Goal: Transaction & Acquisition: Purchase product/service

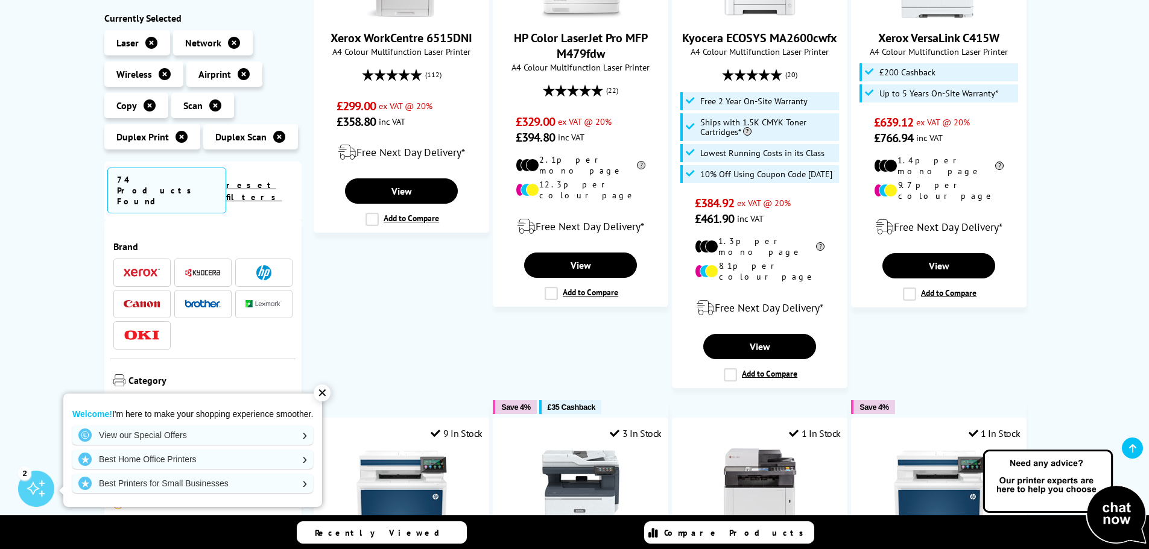
scroll to position [543, 0]
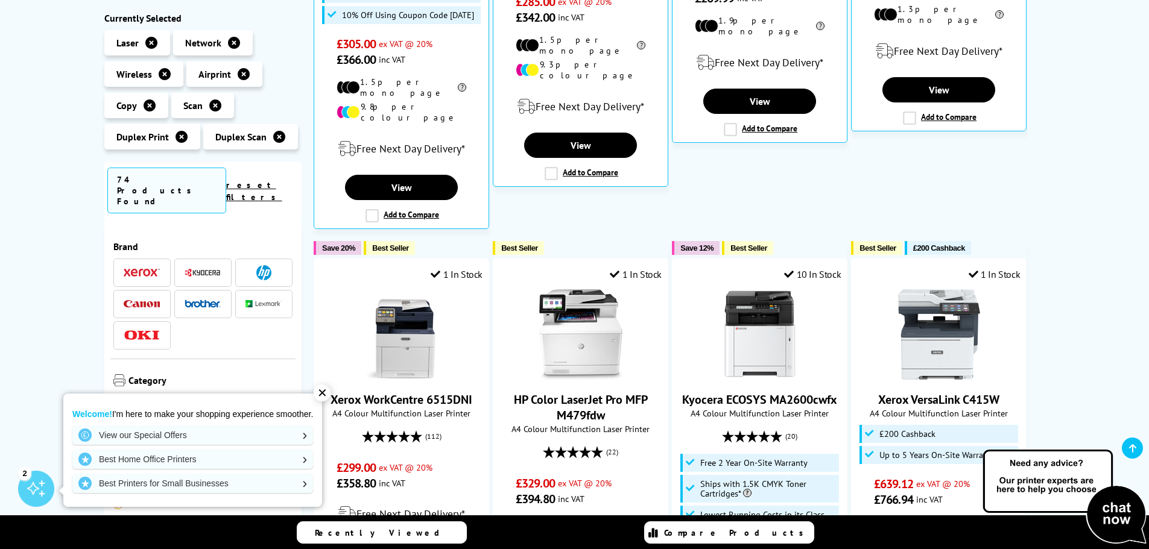
click at [273, 265] on span at bounding box center [263, 272] width 36 height 15
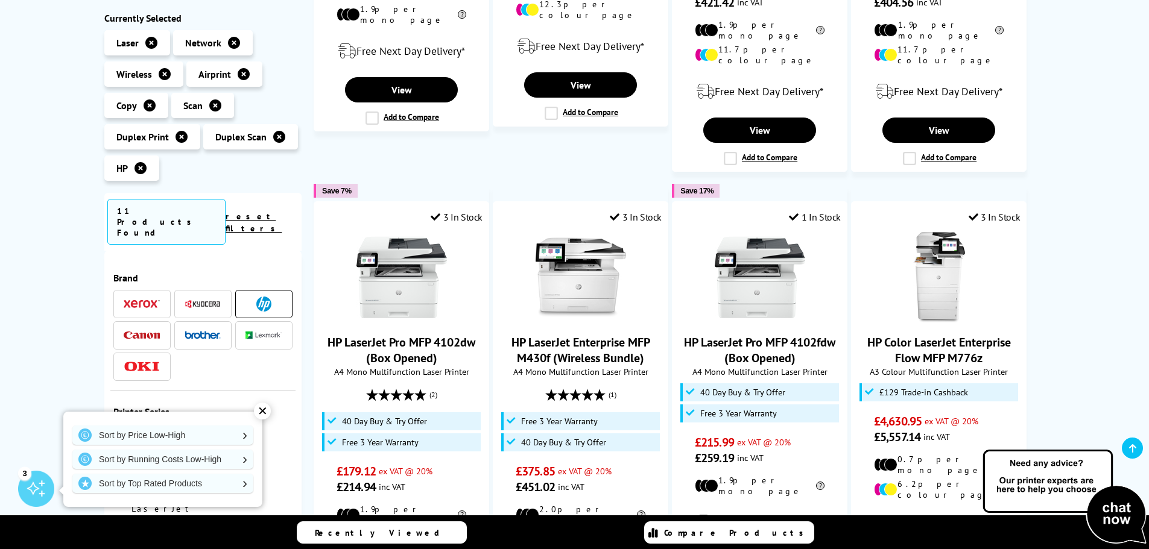
scroll to position [543, 0]
drag, startPoint x: 265, startPoint y: 277, endPoint x: 270, endPoint y: 288, distance: 11.1
click at [265, 297] on img at bounding box center [263, 304] width 15 height 15
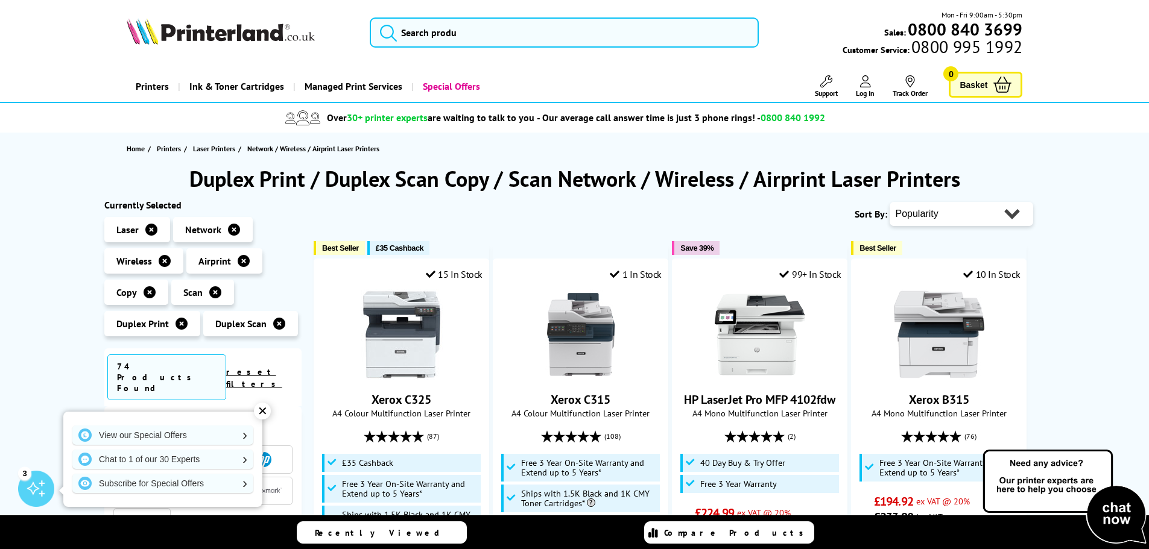
click at [945, 217] on select "Popularity Rating Price - Low to High Price - High to Low Running Costs - Low t…" at bounding box center [960, 214] width 143 height 24
select select "Rating"
click at [889, 202] on select "Popularity Rating Price - Low to High Price - High to Low Running Costs - Low t…" at bounding box center [960, 214] width 143 height 24
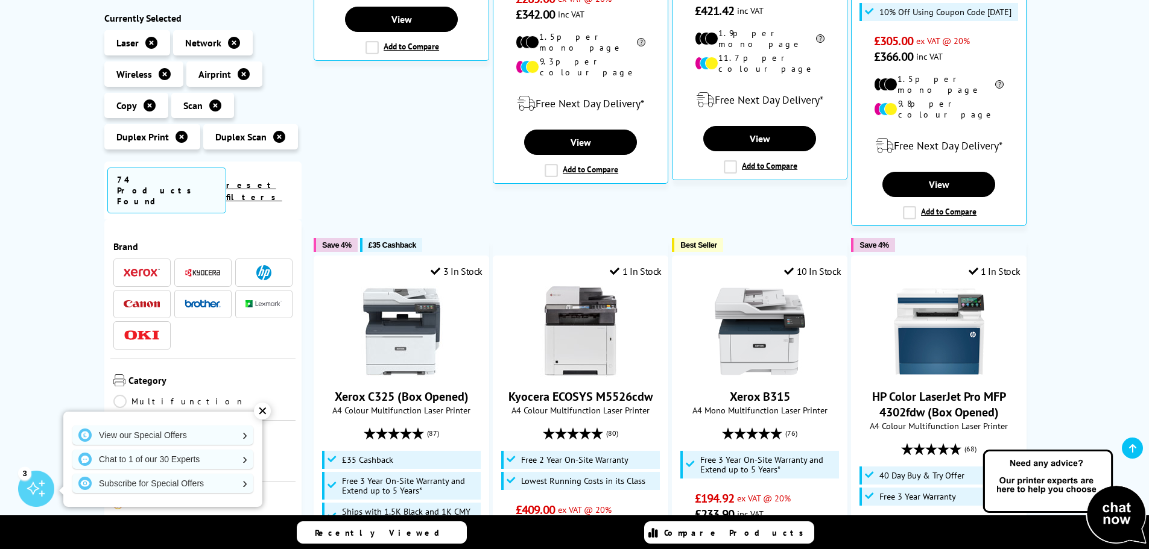
scroll to position [663, 0]
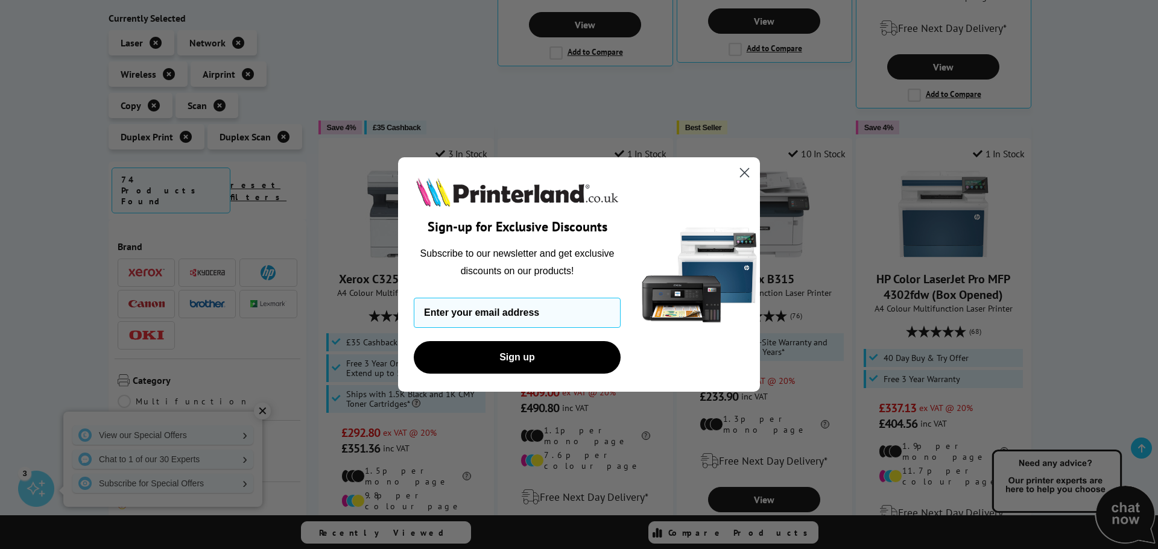
click at [745, 174] on icon "Close dialog" at bounding box center [744, 173] width 8 height 8
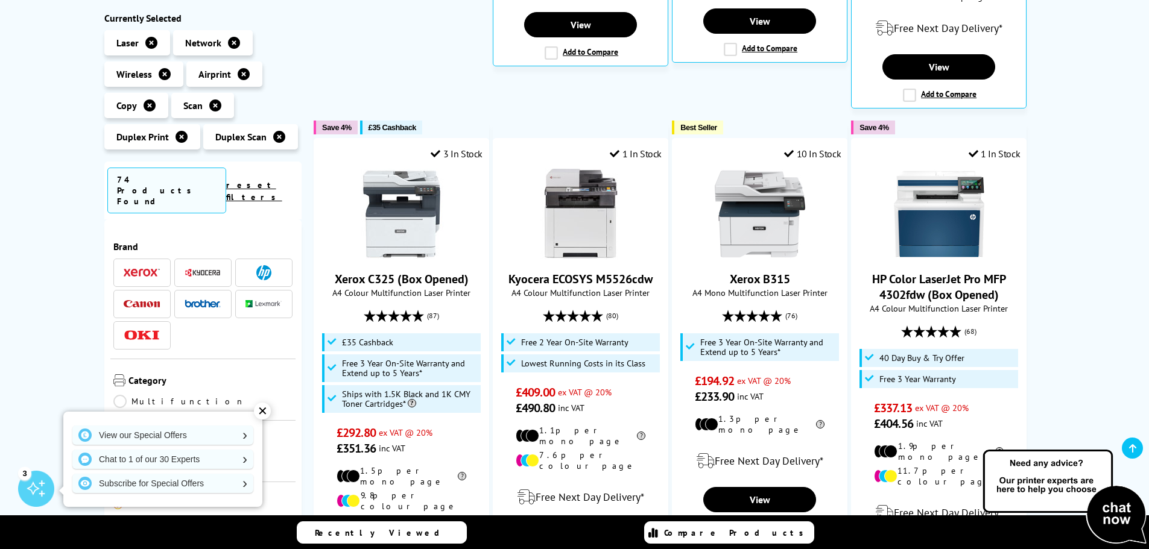
click at [262, 265] on img at bounding box center [263, 272] width 15 height 15
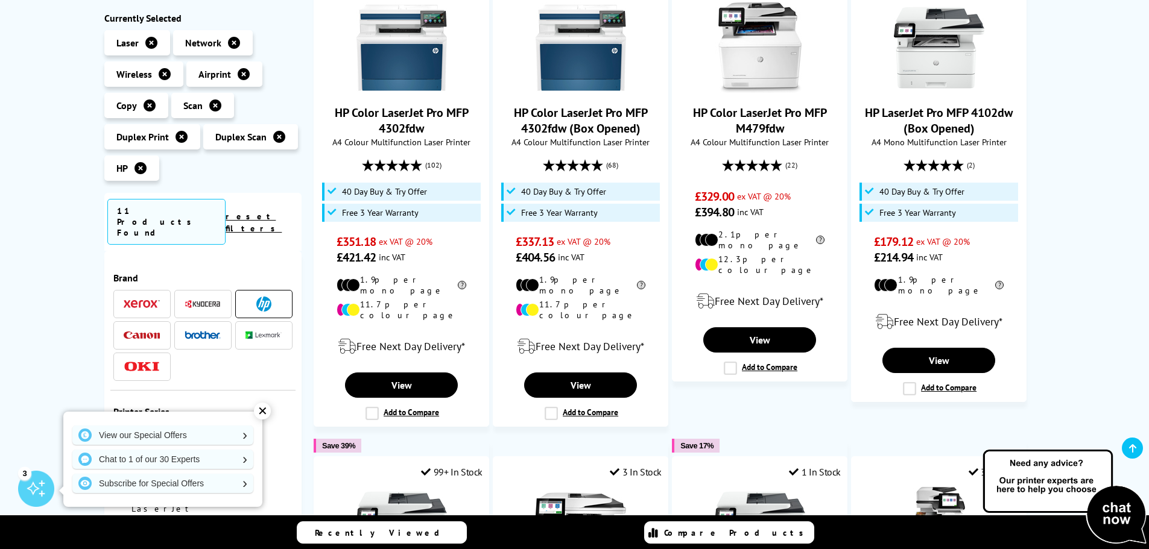
scroll to position [181, 0]
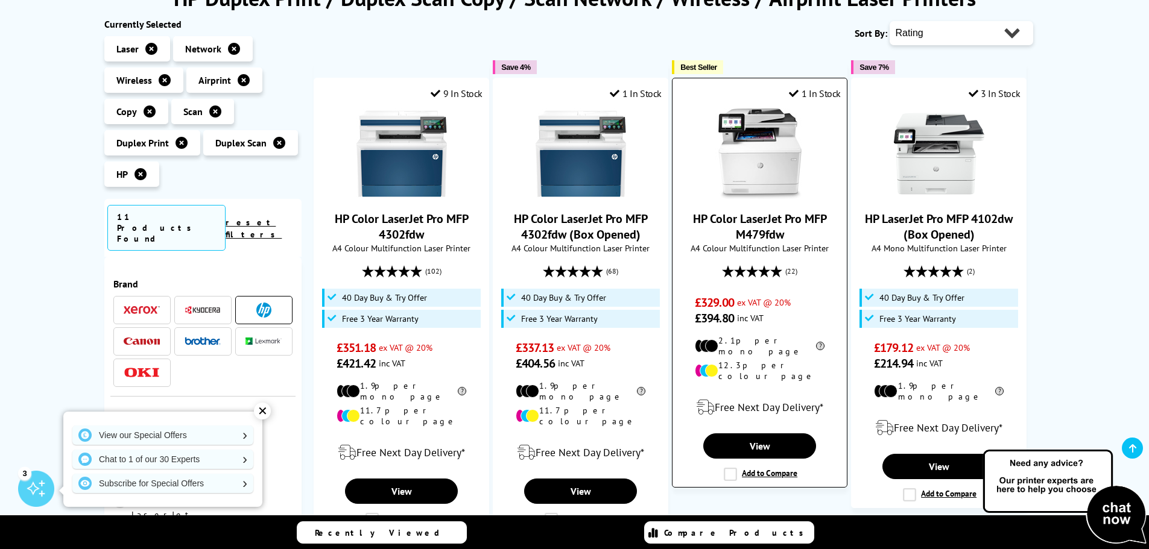
click at [757, 175] on img at bounding box center [759, 154] width 90 height 90
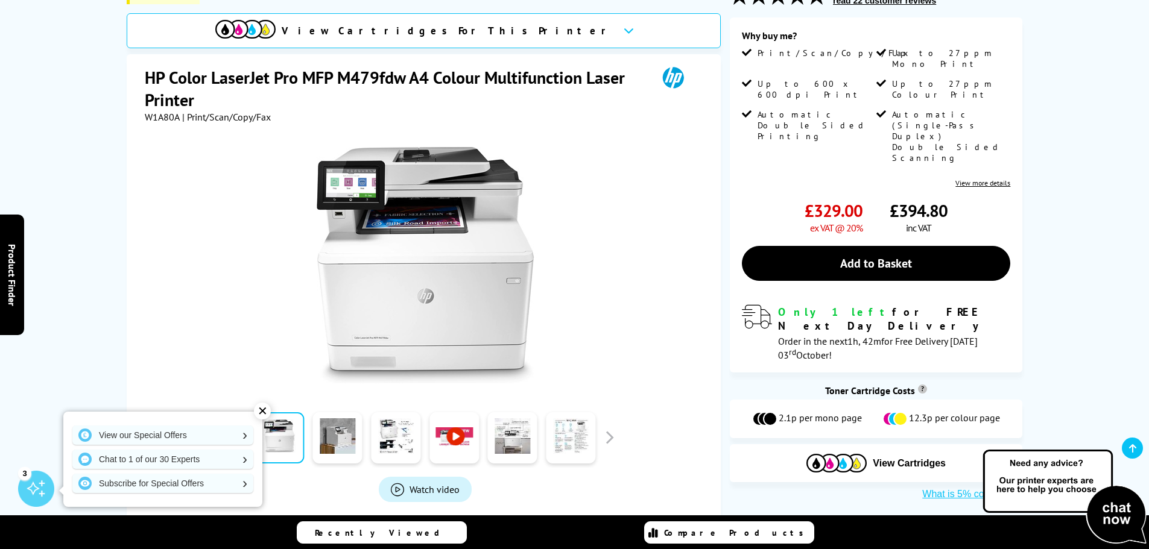
scroll to position [241, 0]
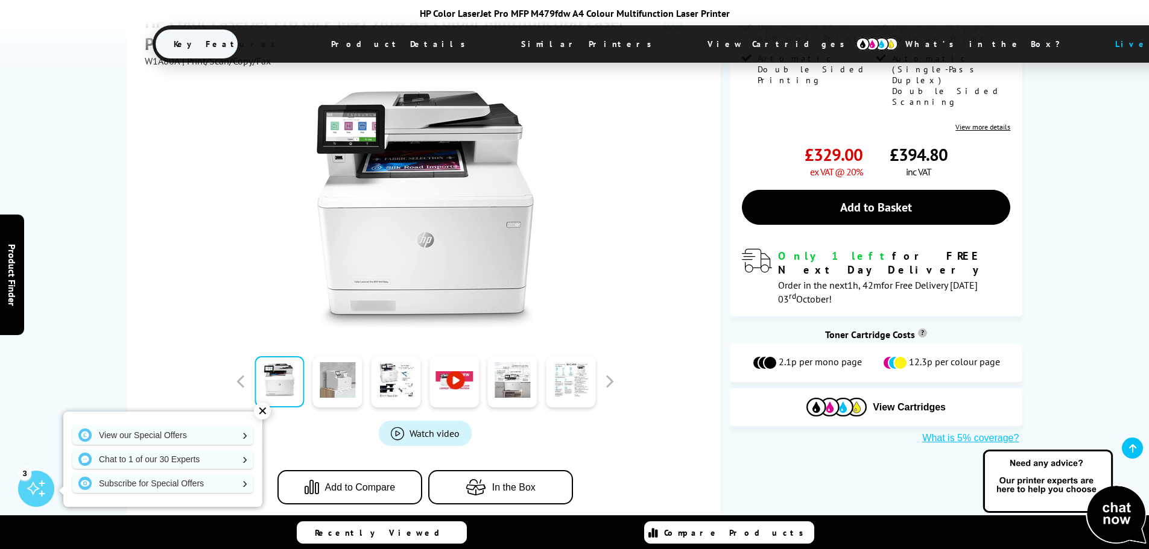
click at [337, 389] on link at bounding box center [337, 381] width 49 height 51
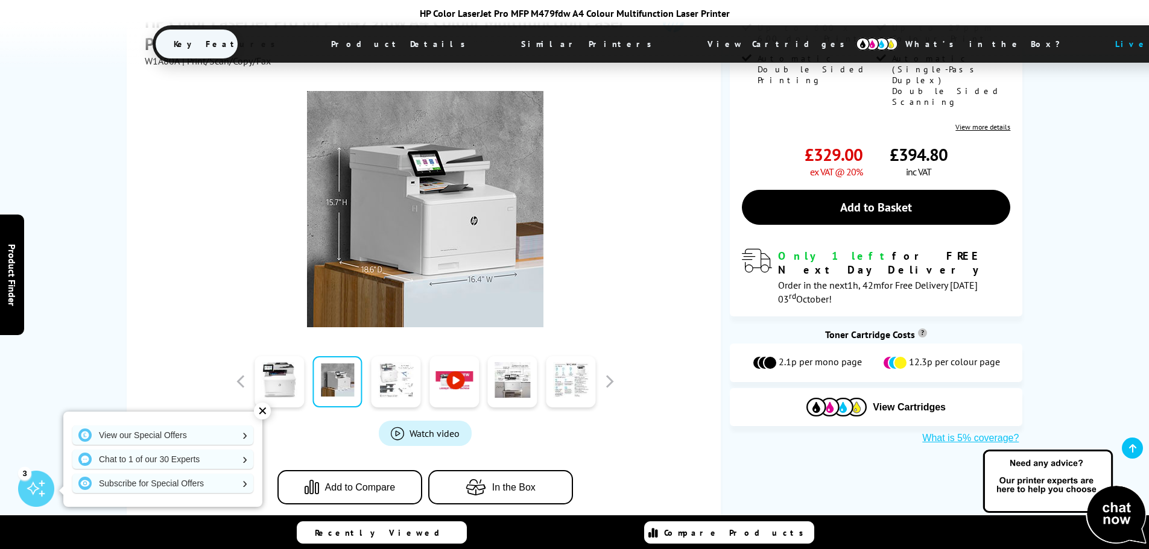
click at [387, 380] on link at bounding box center [395, 381] width 49 height 51
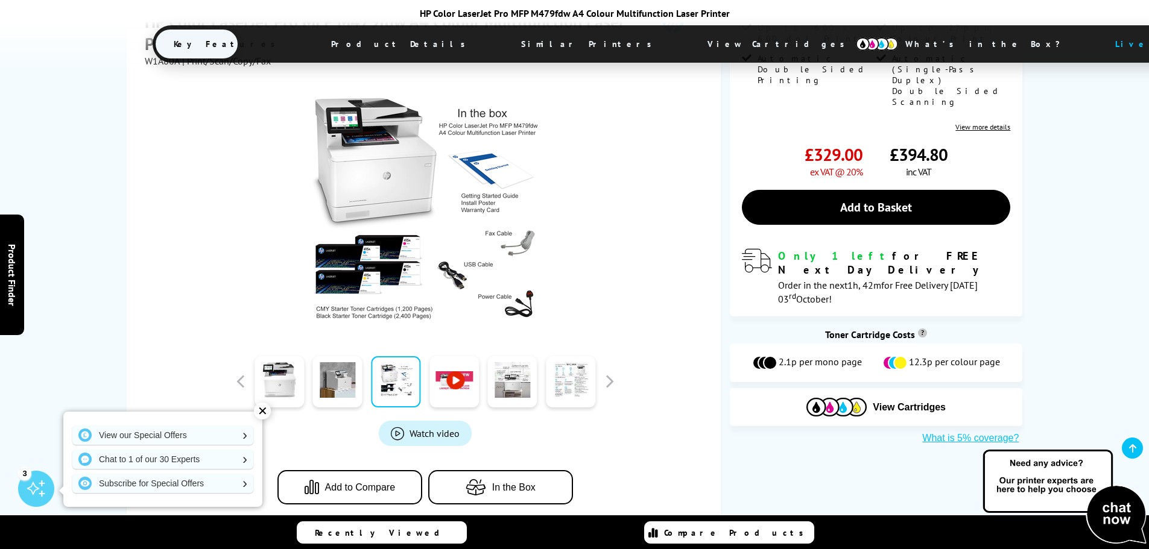
click at [462, 377] on link at bounding box center [453, 381] width 49 height 51
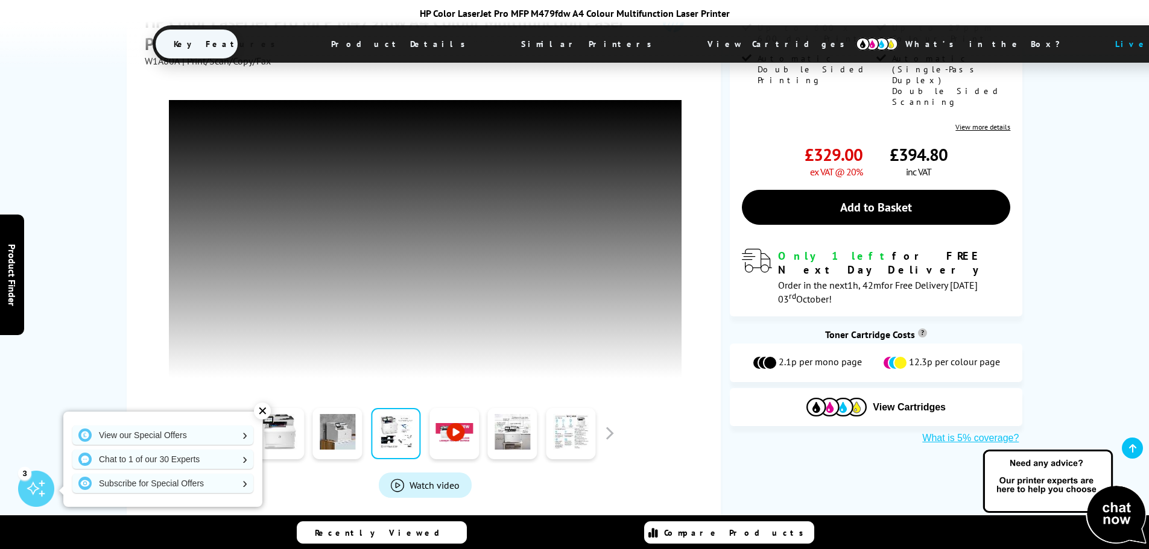
click at [1050, 100] on div "Best Seller View Cartridges For This Printer HP Color LaserJet Pro MFP M479fdw …" at bounding box center [574, 259] width 965 height 661
